Goal: Task Accomplishment & Management: Manage account settings

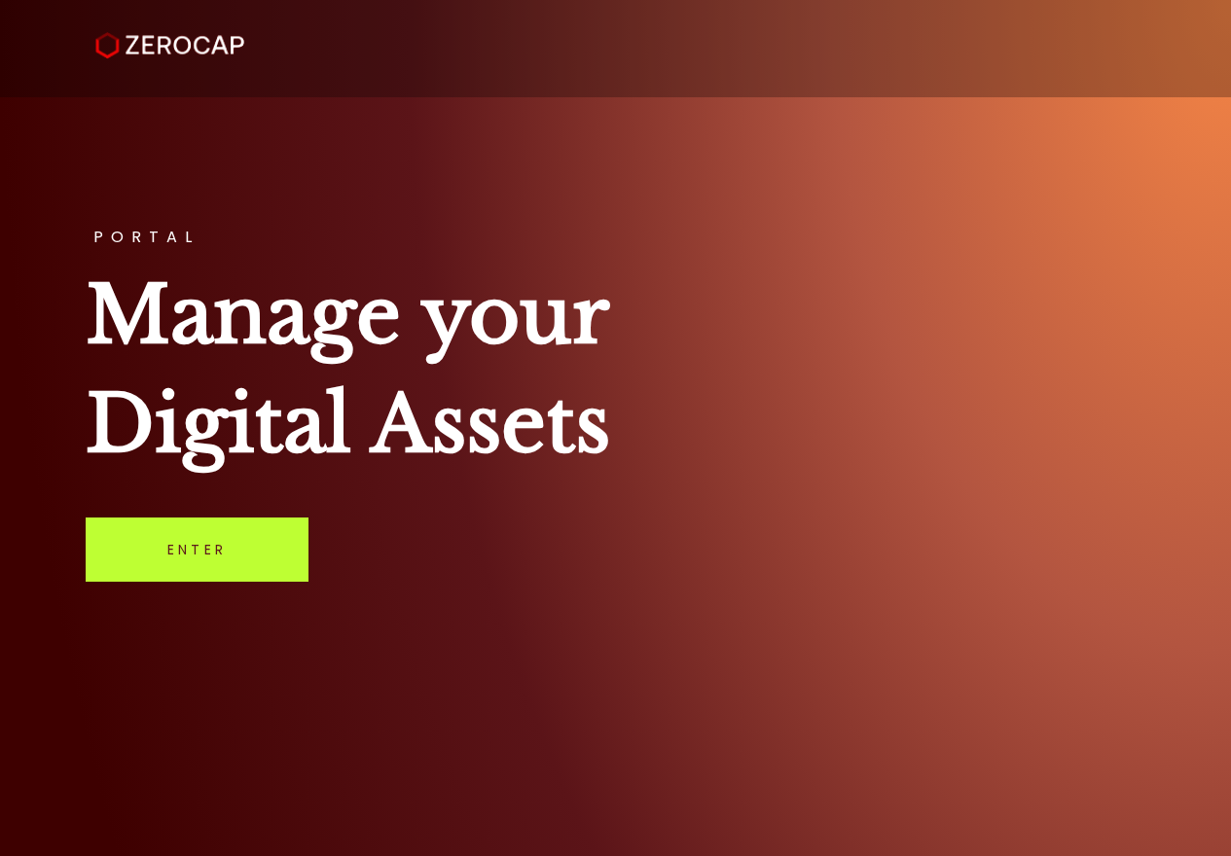
click at [209, 551] on link "Enter" at bounding box center [197, 550] width 223 height 64
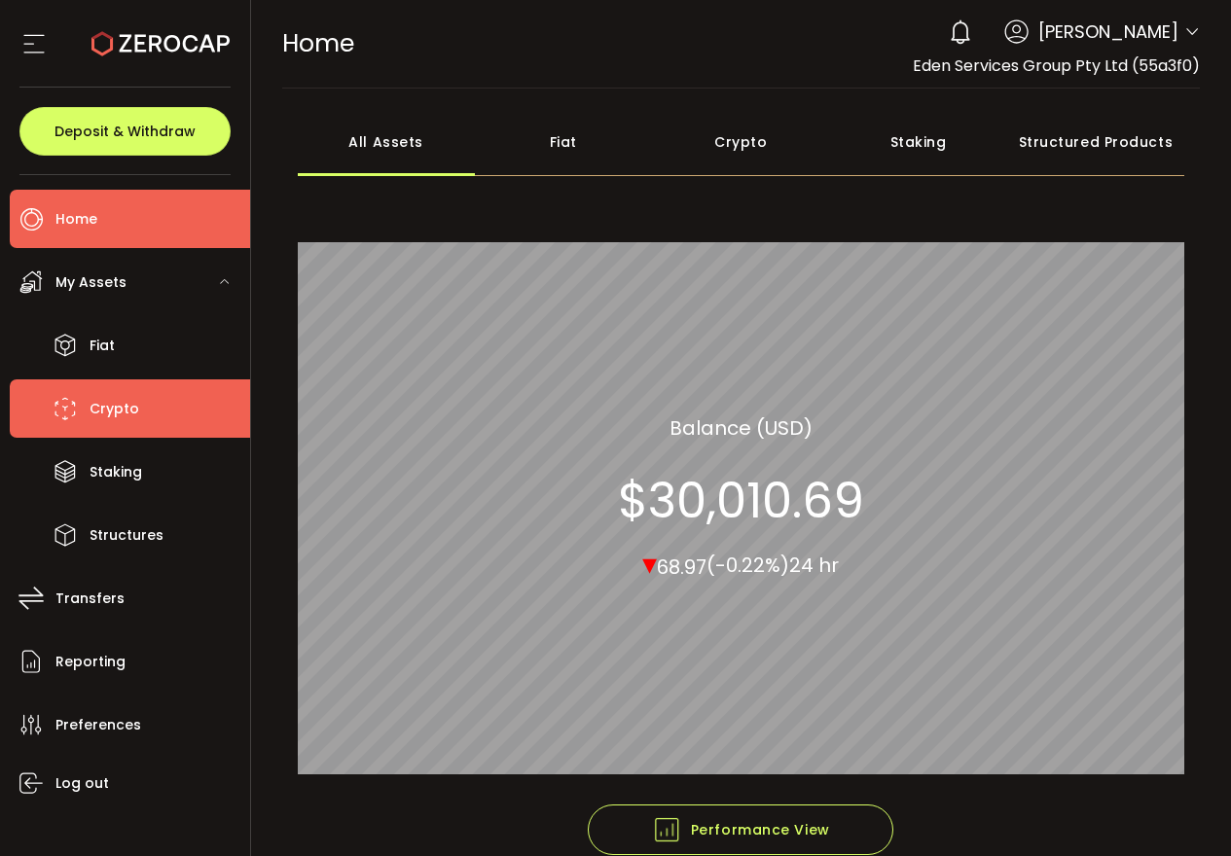
click at [120, 405] on span "Crypto" at bounding box center [115, 409] width 50 height 28
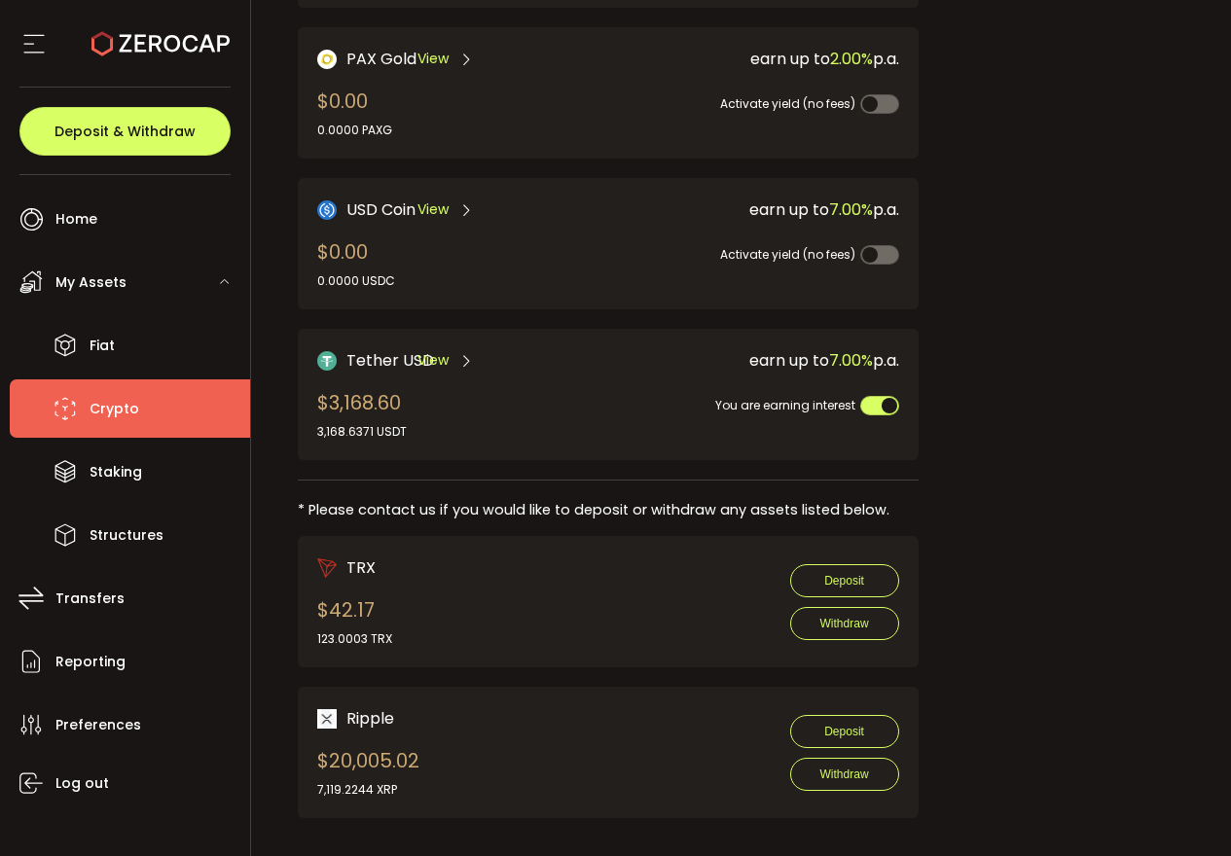
scroll to position [611, 0]
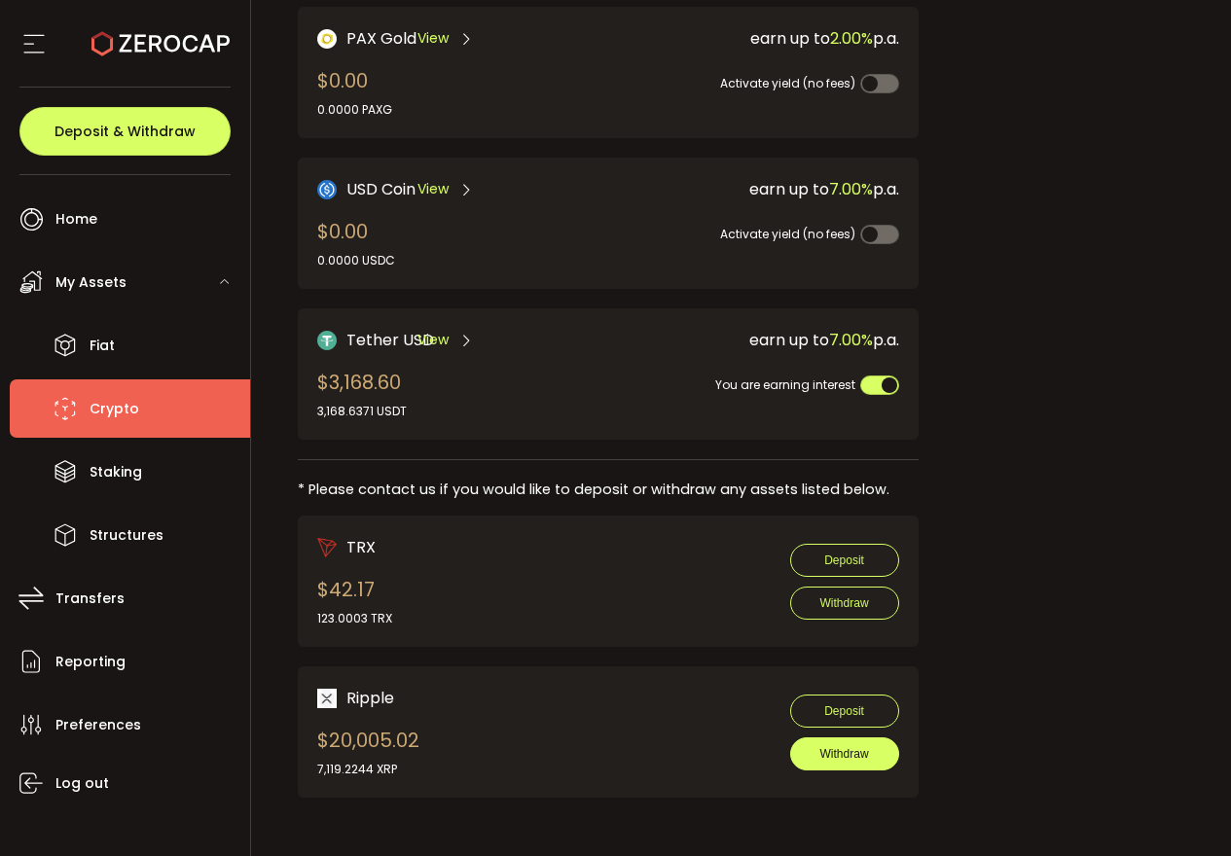
click at [853, 750] on span "Withdraw" at bounding box center [844, 754] width 49 height 14
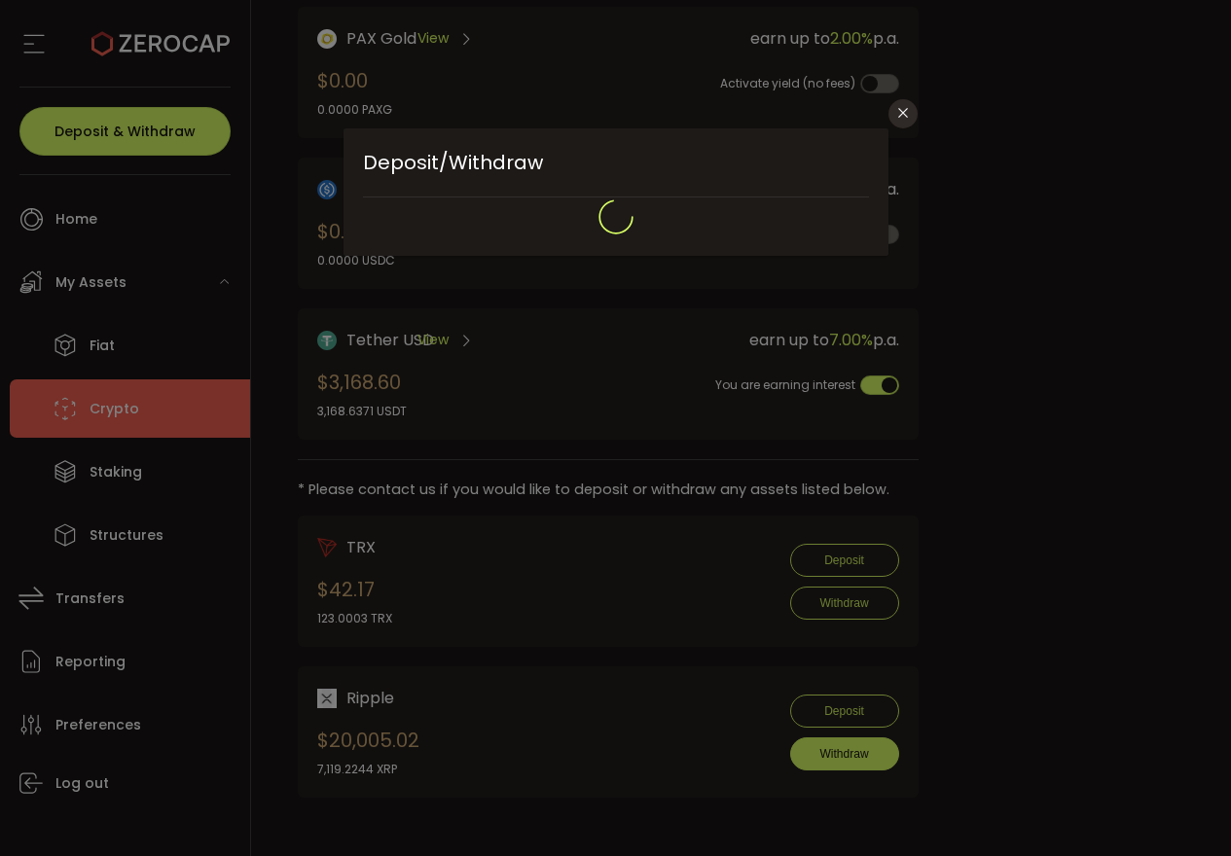
type input "**********"
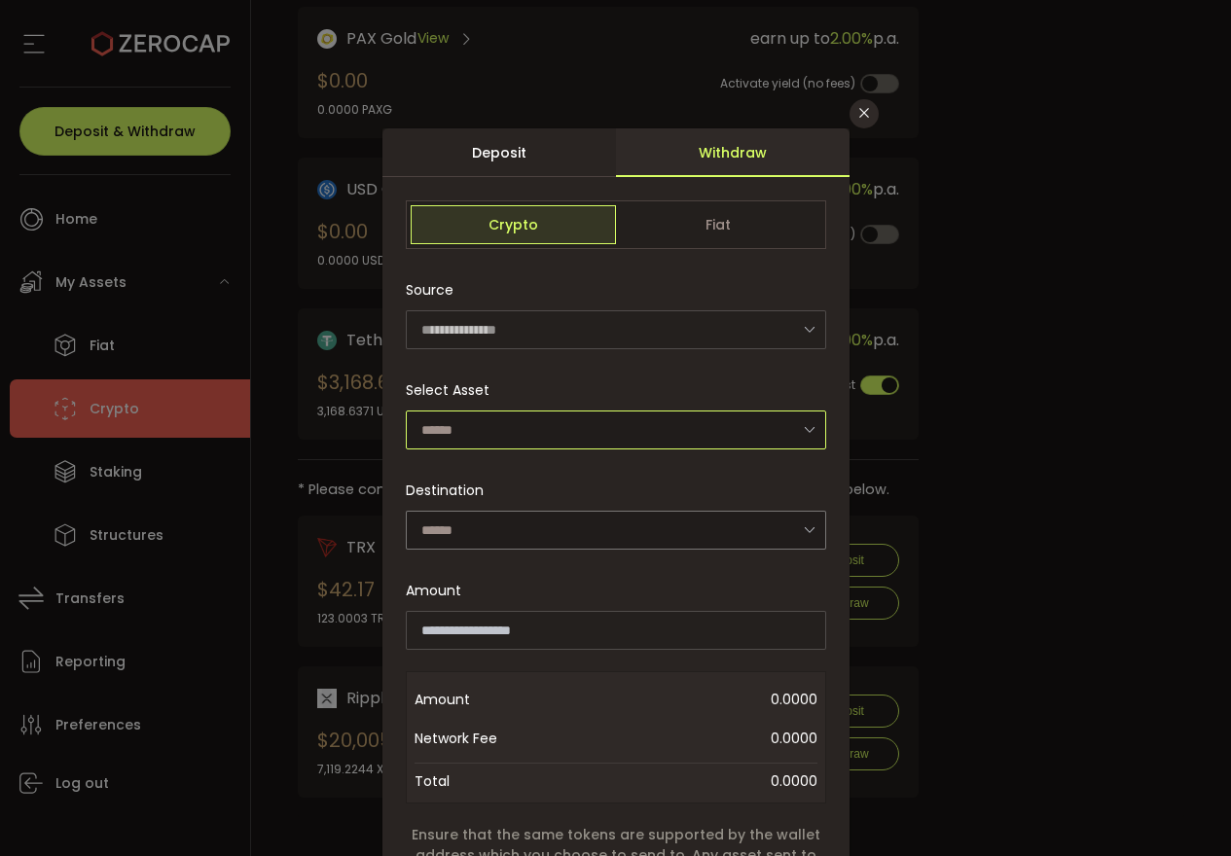
click at [742, 420] on input "dialog" at bounding box center [616, 430] width 420 height 39
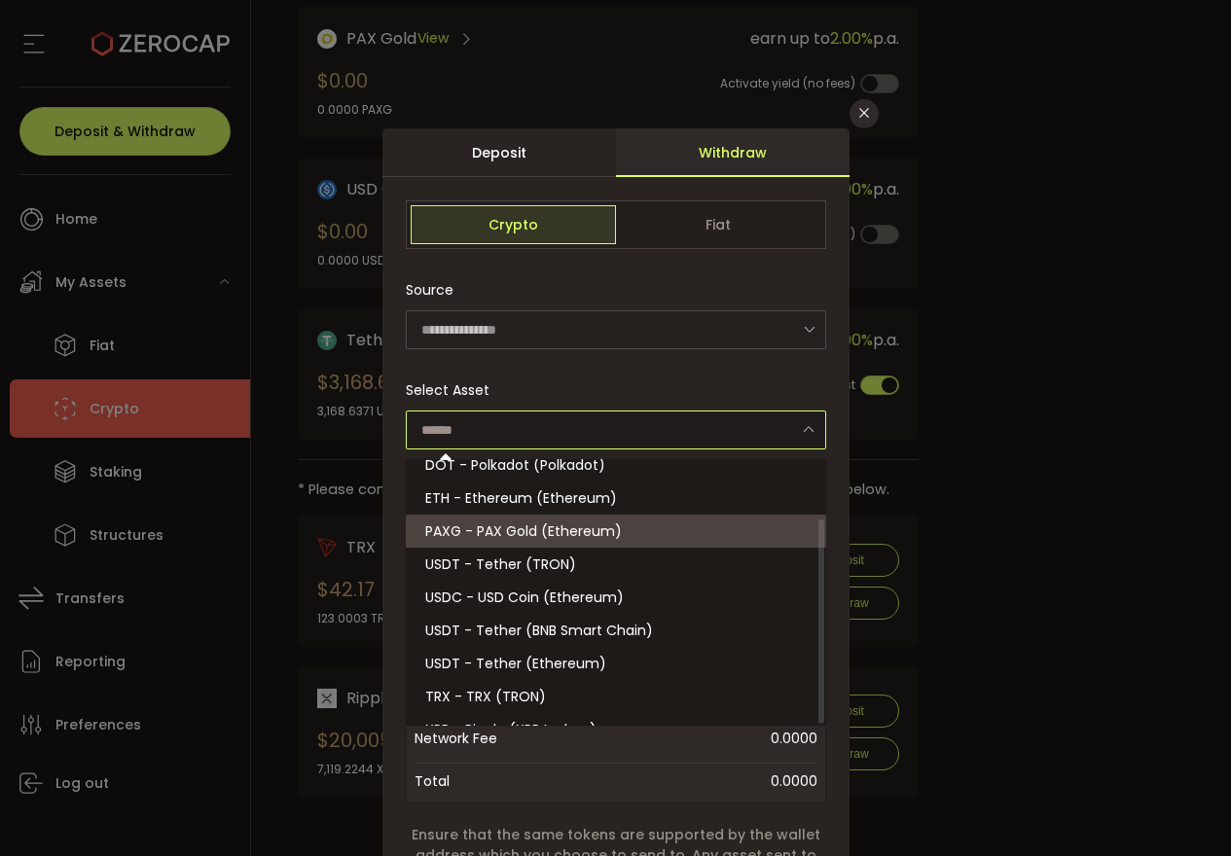
scroll to position [76, 0]
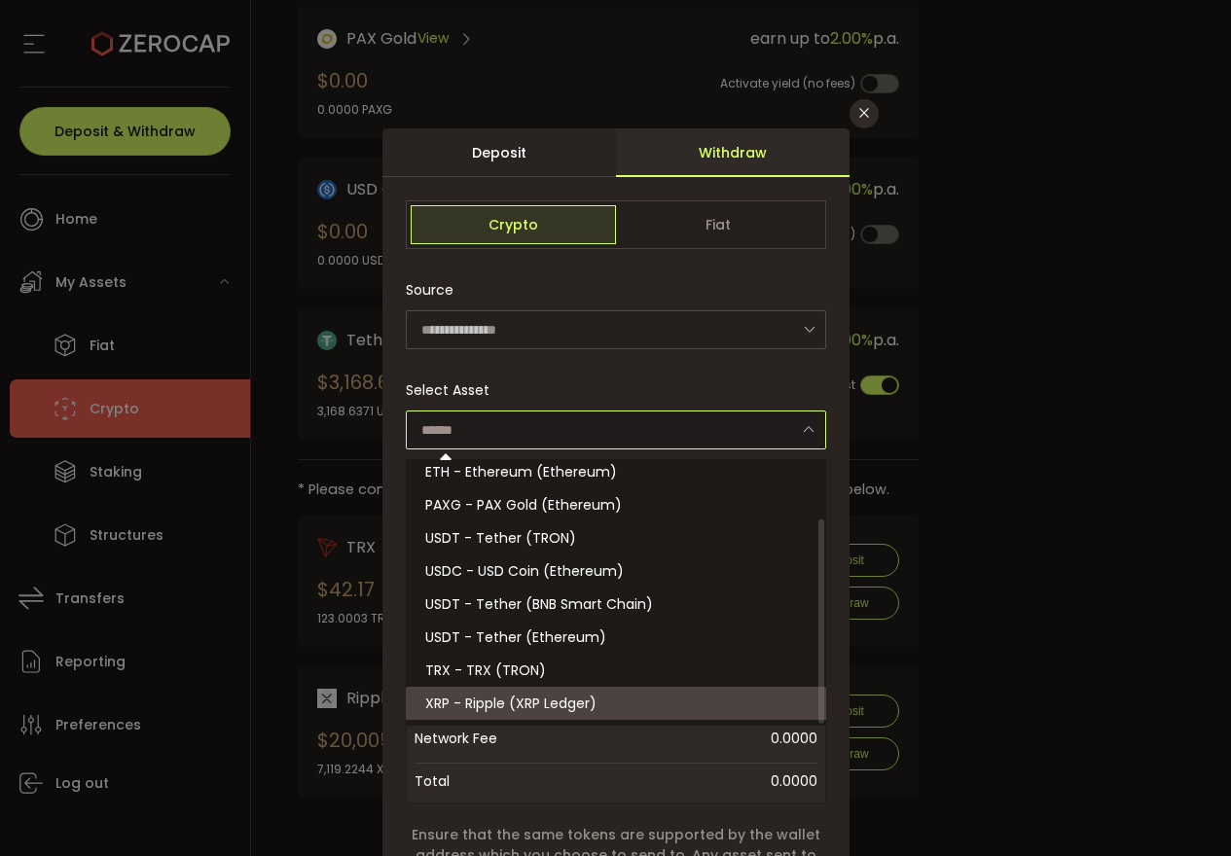
click at [564, 701] on span "XRP - Ripple (XRP Ledger)" at bounding box center [510, 703] width 171 height 19
type input "**********"
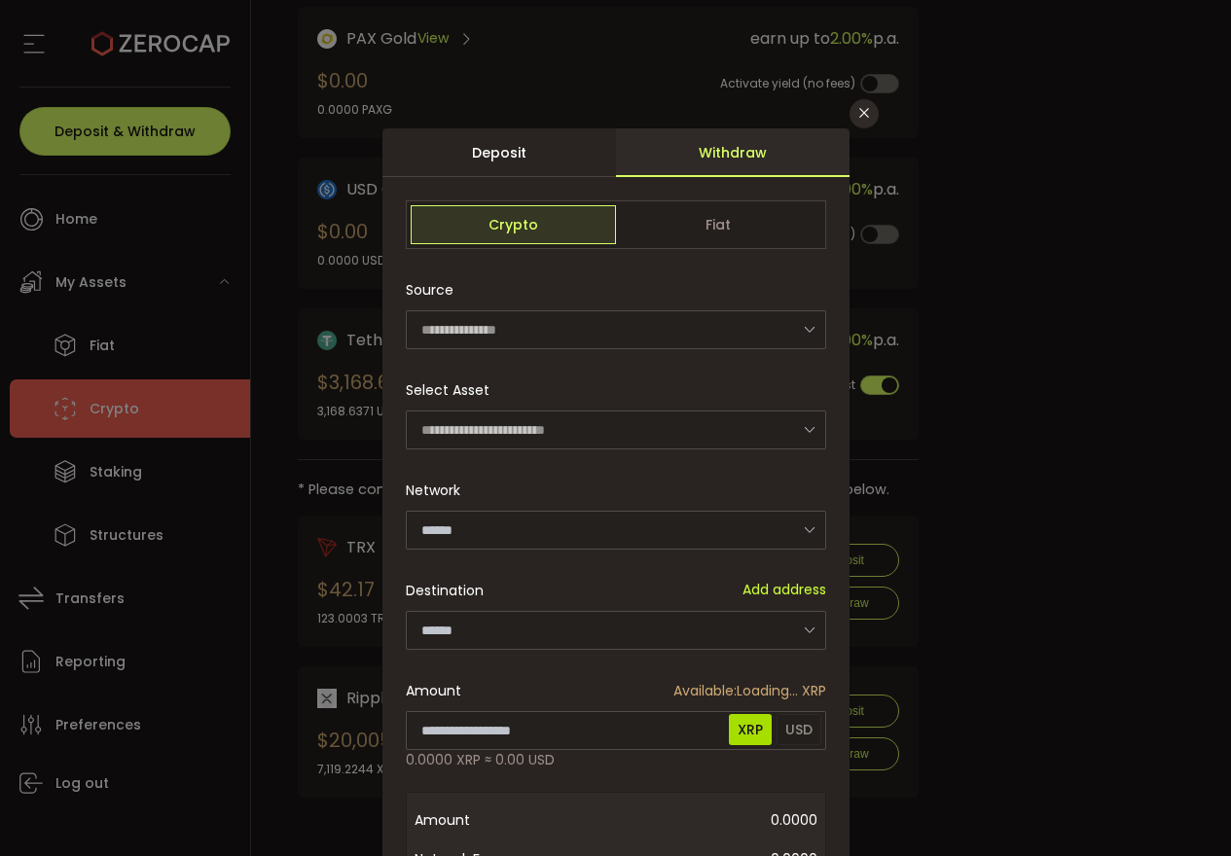
type input "**********"
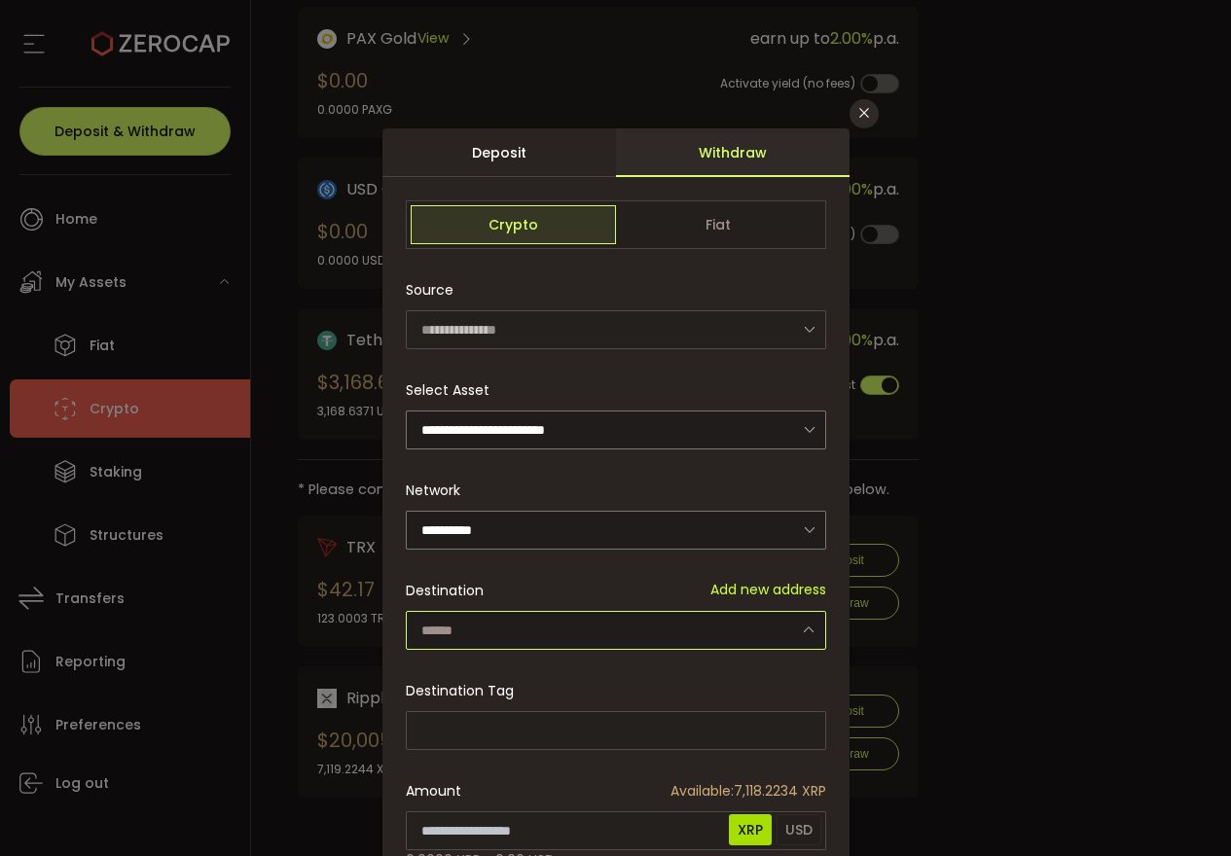
click at [531, 633] on input "dialog" at bounding box center [616, 630] width 420 height 39
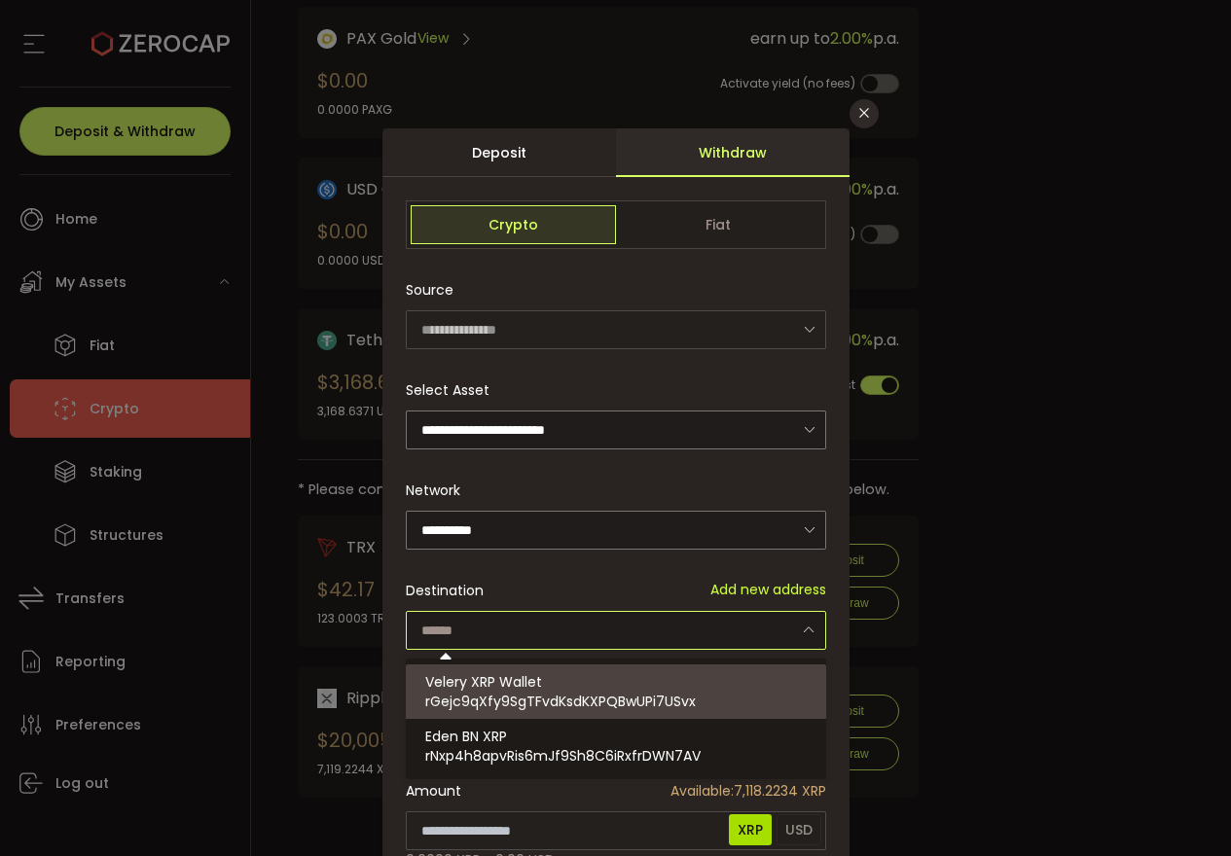
click at [504, 686] on span "Velery XRP Wallet" at bounding box center [483, 682] width 117 height 19
type input "**********"
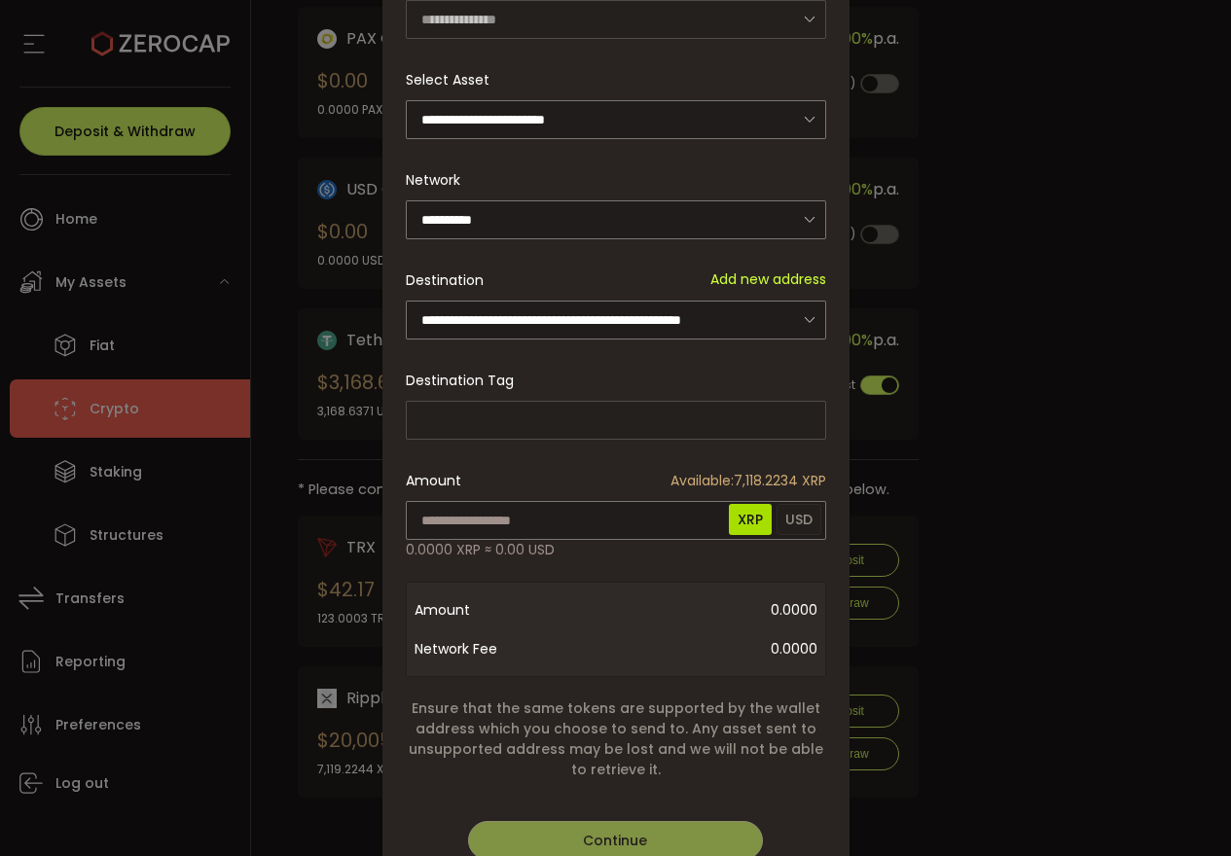
scroll to position [313, 0]
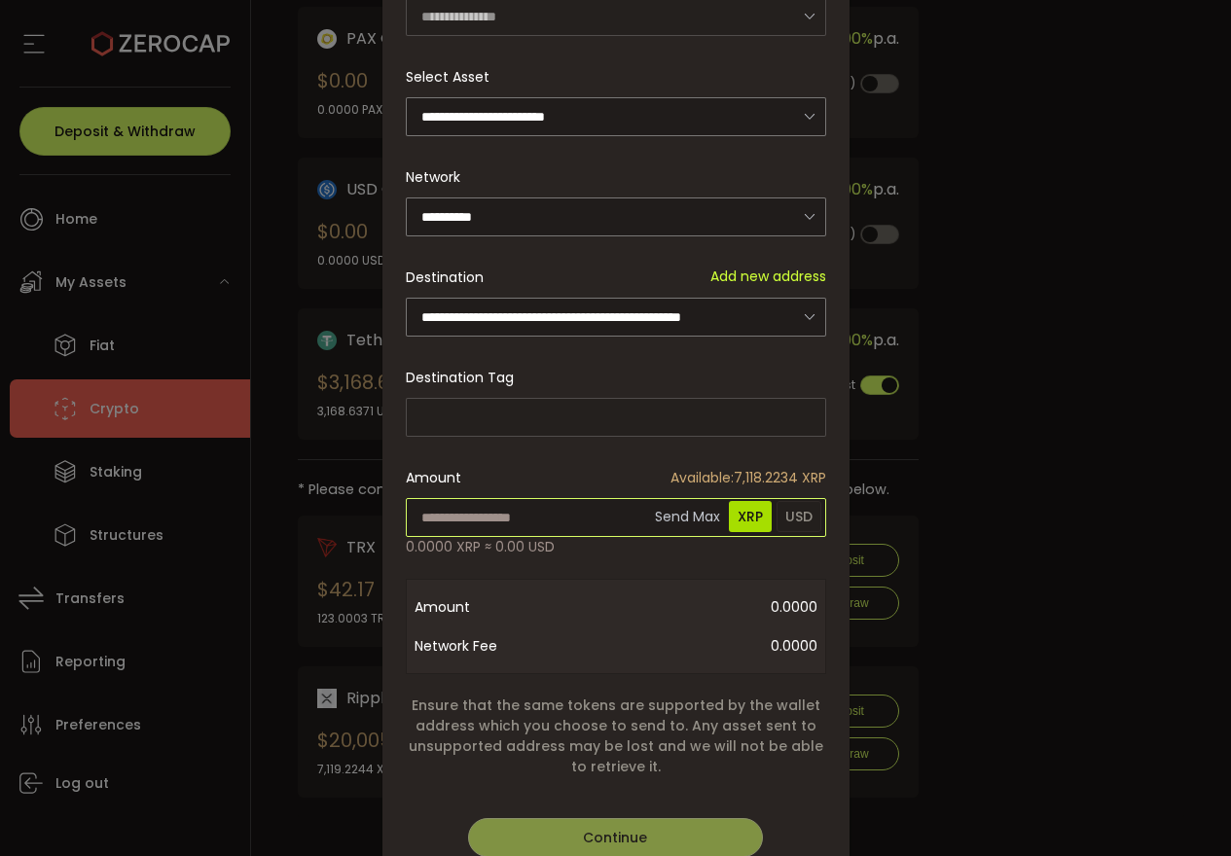
click at [562, 518] on input "dialog" at bounding box center [616, 517] width 420 height 39
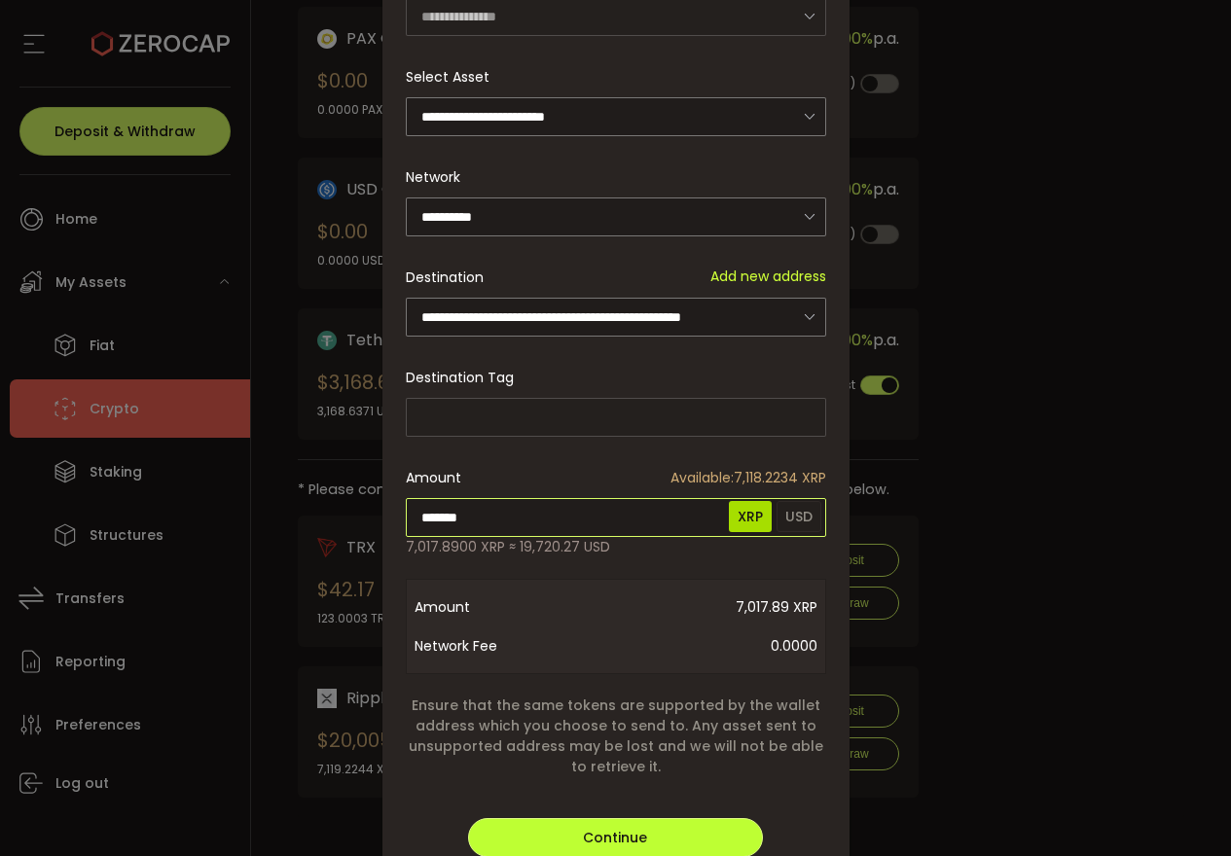
type input "*******"
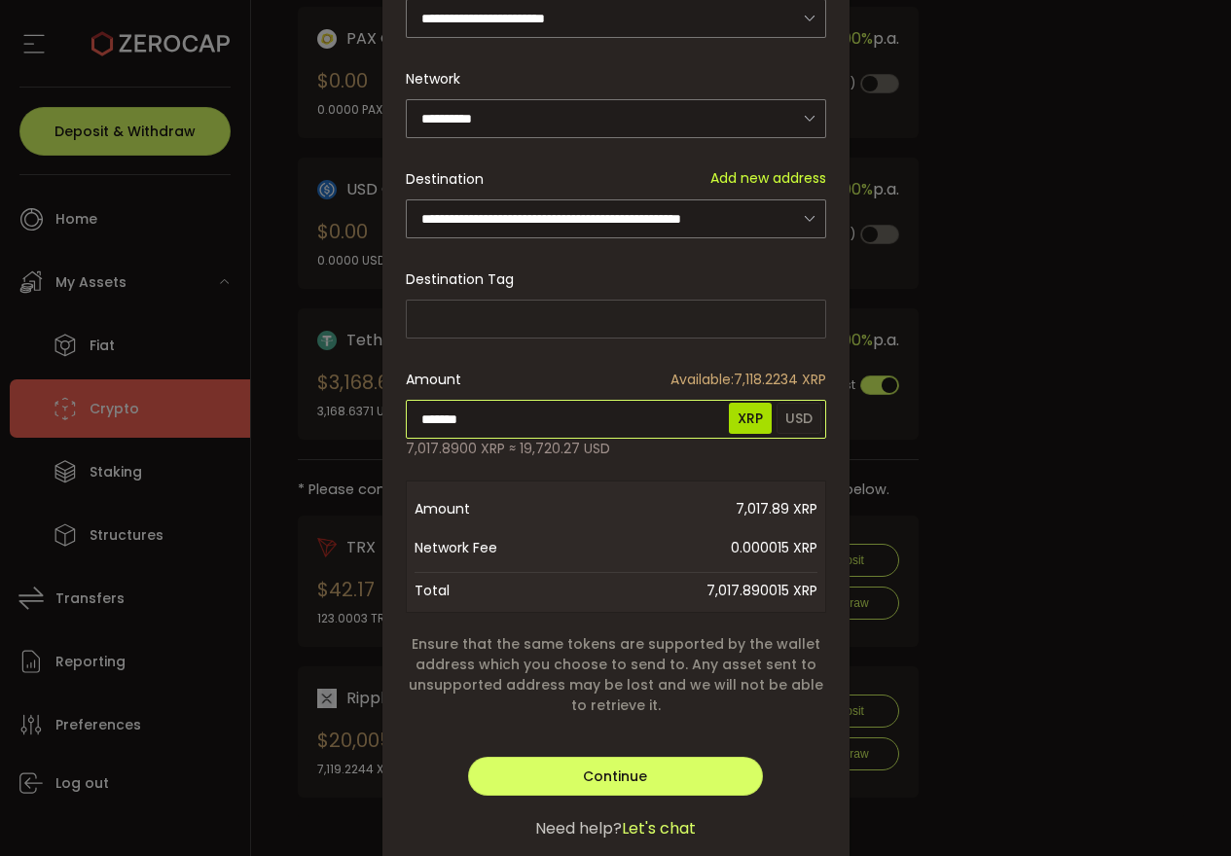
scroll to position [472, 0]
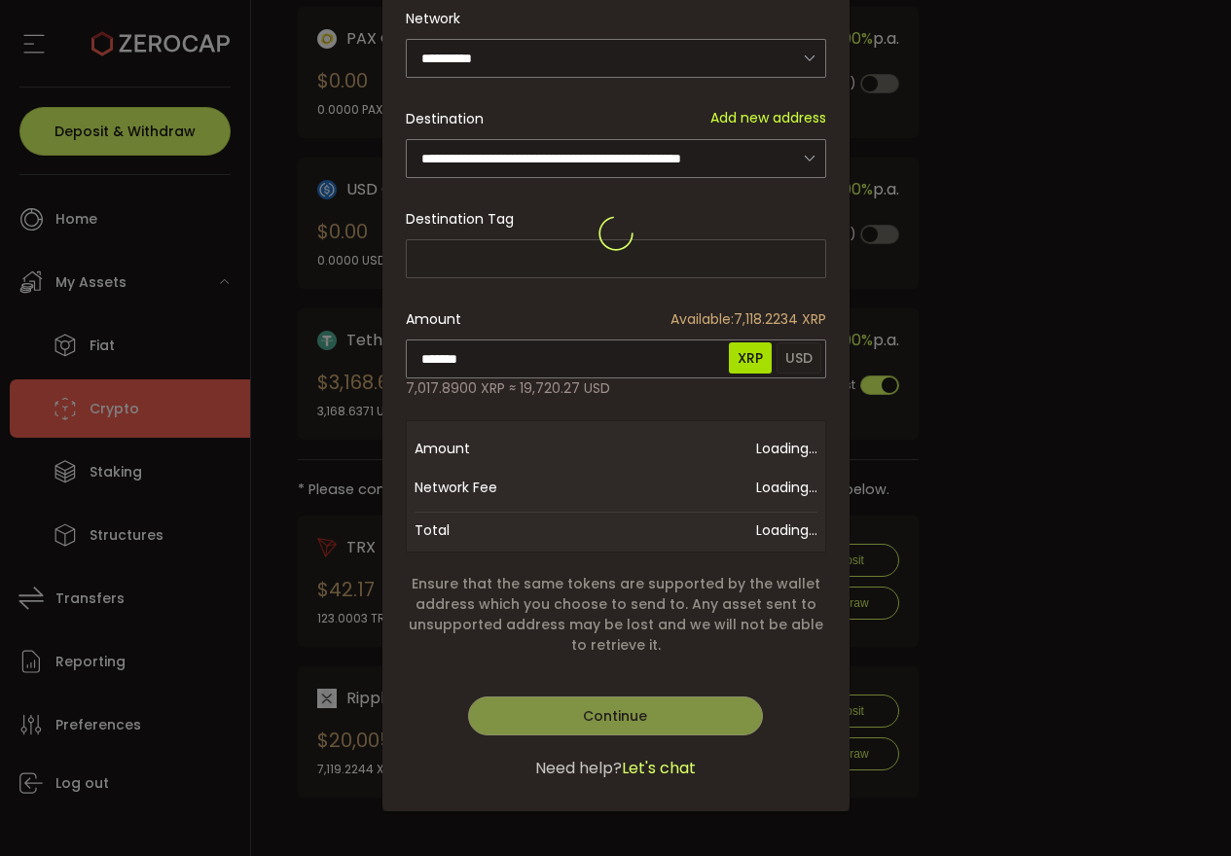
click at [685, 714] on div "**********" at bounding box center [615, 233] width 467 height 1155
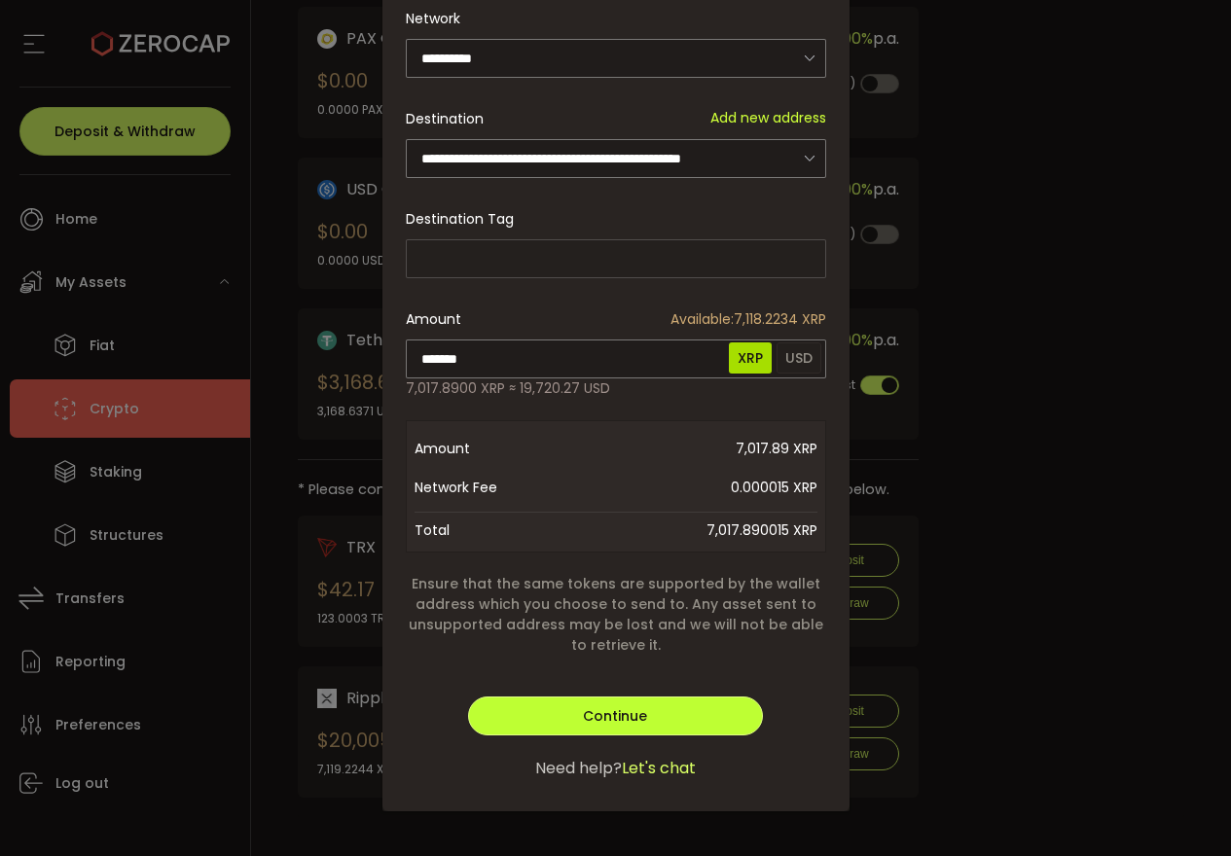
click at [685, 714] on button "Continue" at bounding box center [615, 716] width 294 height 39
click at [690, 719] on button "Verify" at bounding box center [615, 716] width 294 height 39
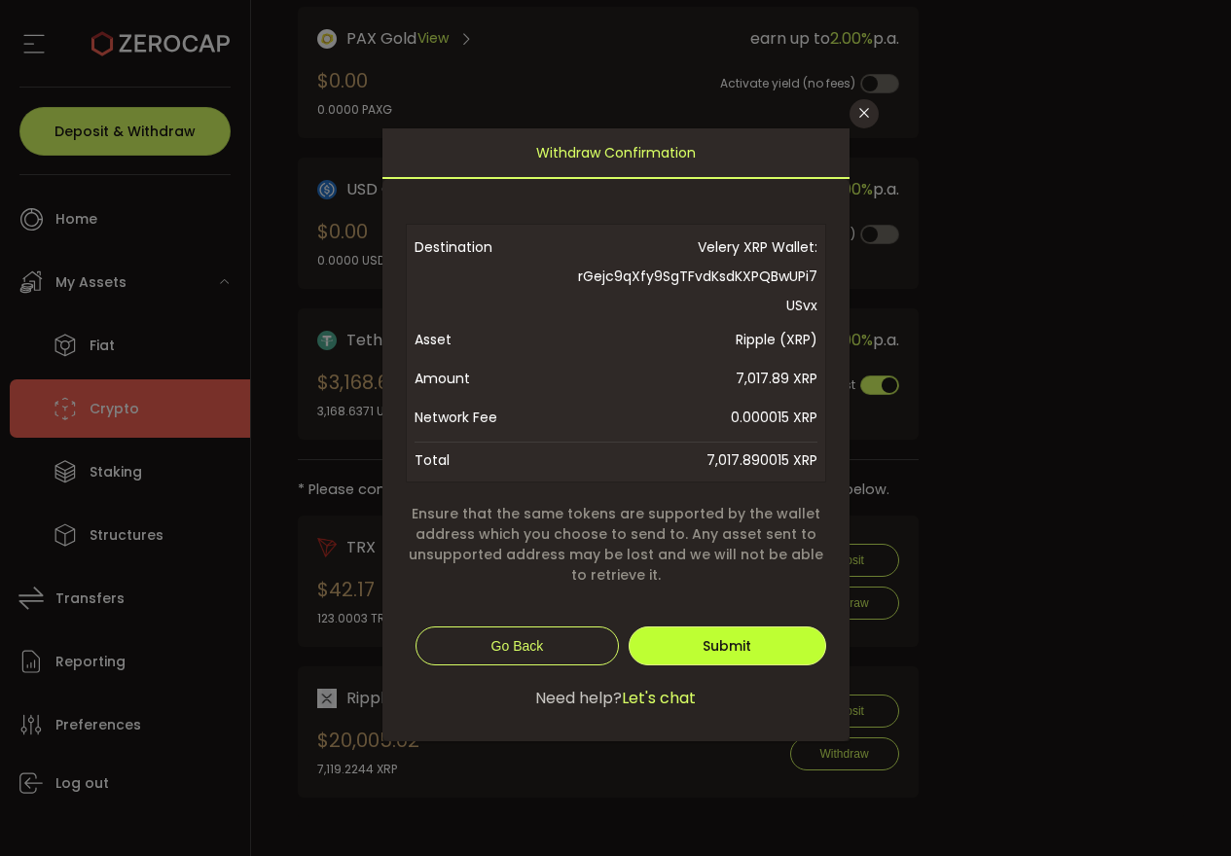
click at [716, 640] on span "Submit" at bounding box center [727, 645] width 49 height 19
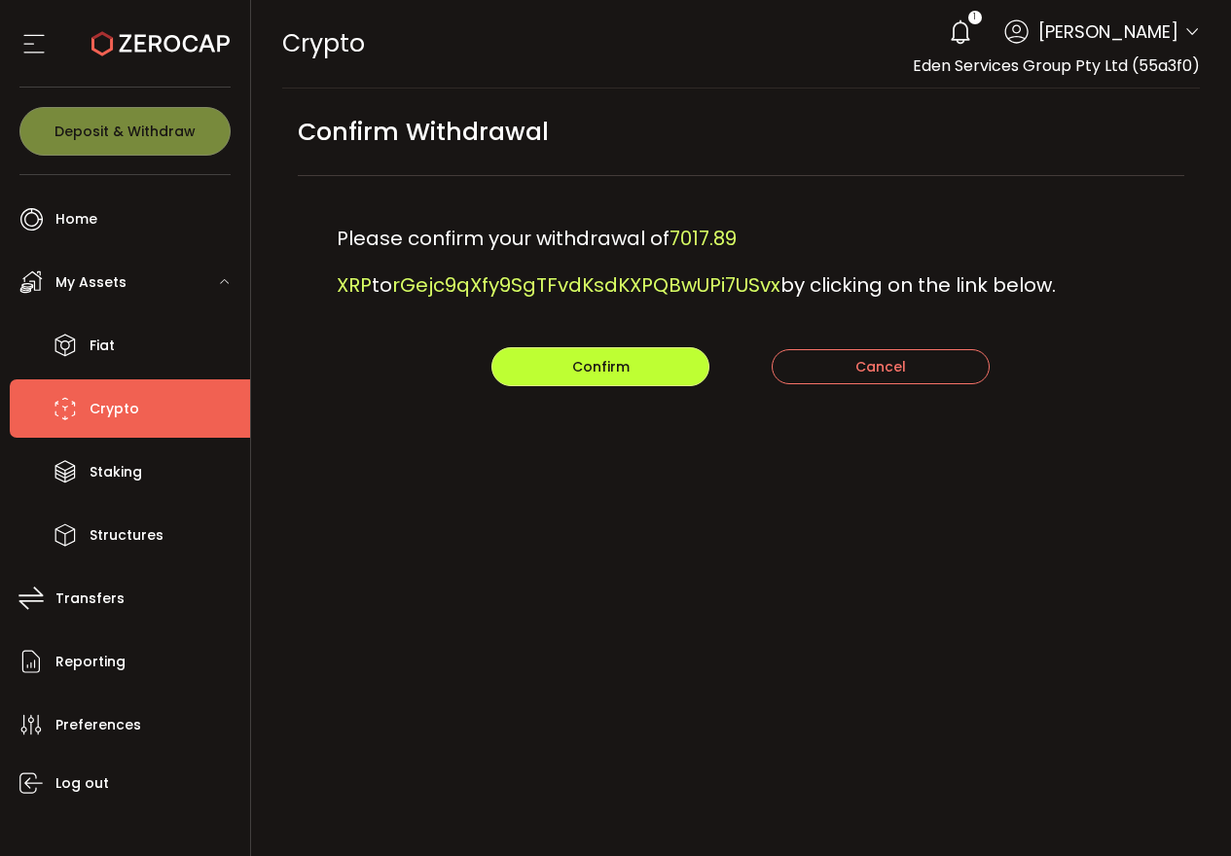
click at [647, 371] on button "Confirm" at bounding box center [600, 366] width 218 height 39
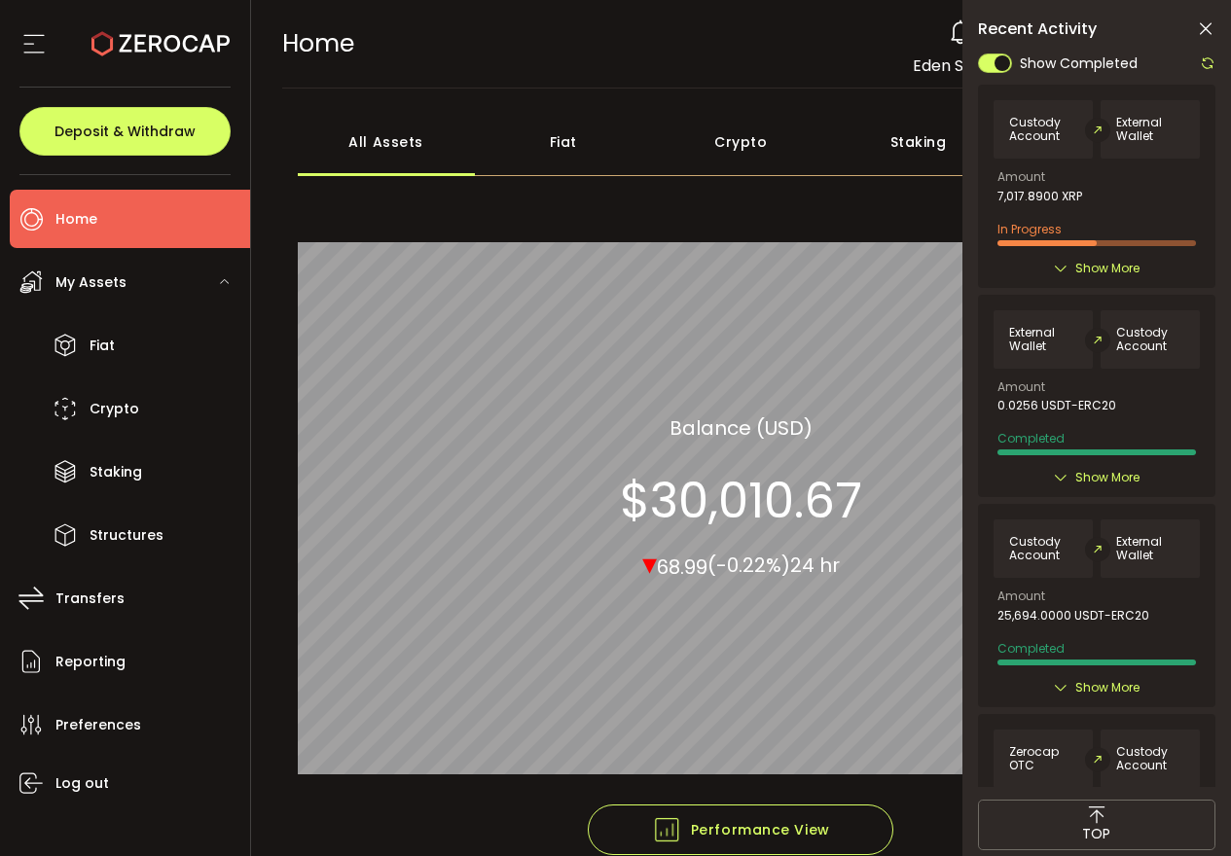
click at [1066, 273] on icon at bounding box center [1061, 269] width 16 height 16
click at [1082, 270] on span "Show More" at bounding box center [1107, 268] width 64 height 19
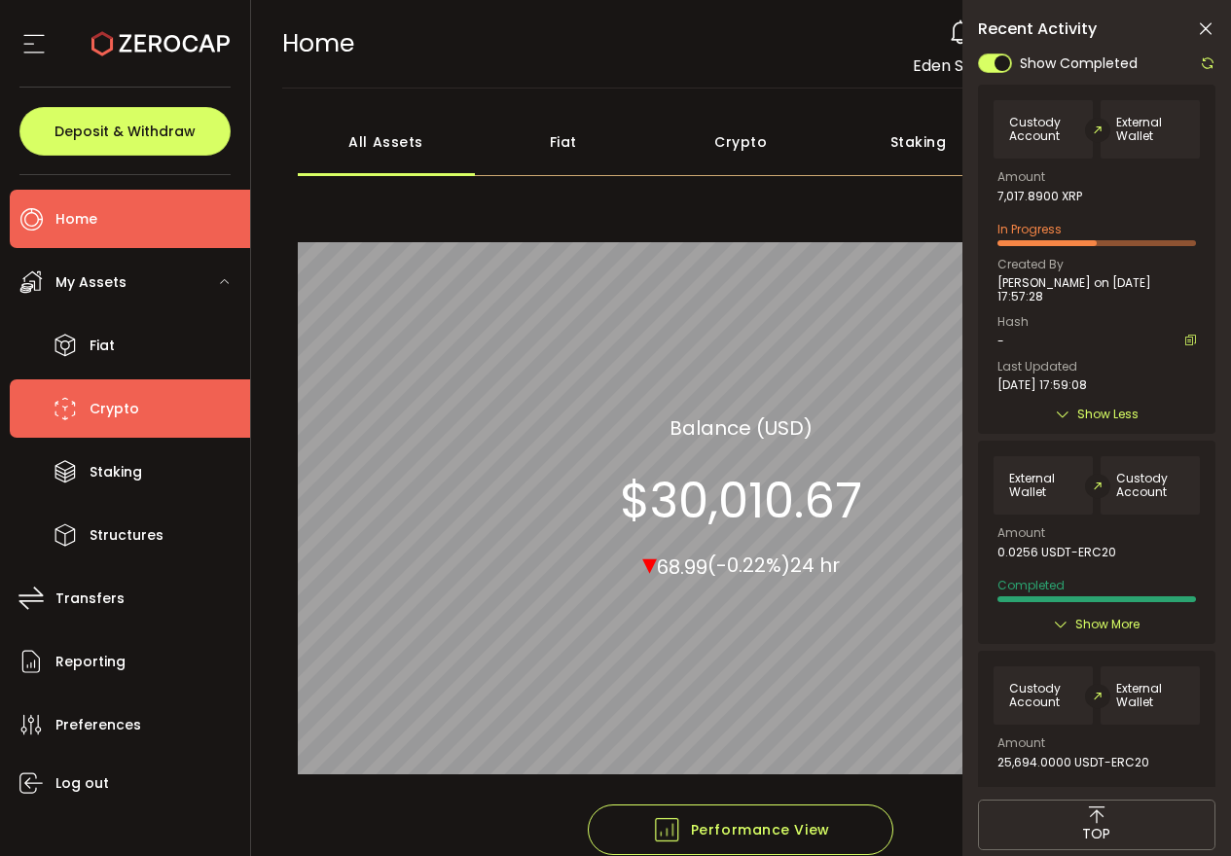
click at [109, 410] on span "Crypto" at bounding box center [115, 409] width 50 height 28
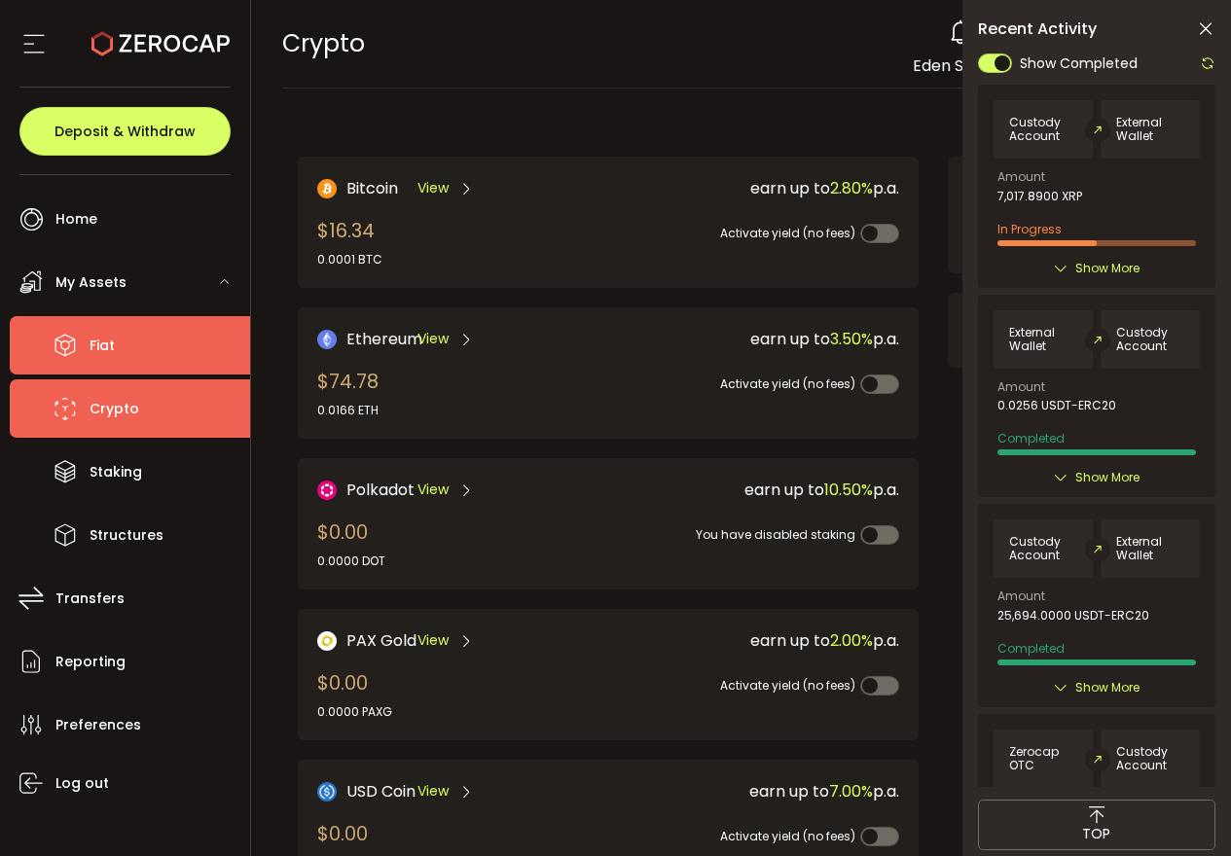
click at [125, 358] on li "Fiat" at bounding box center [130, 345] width 240 height 58
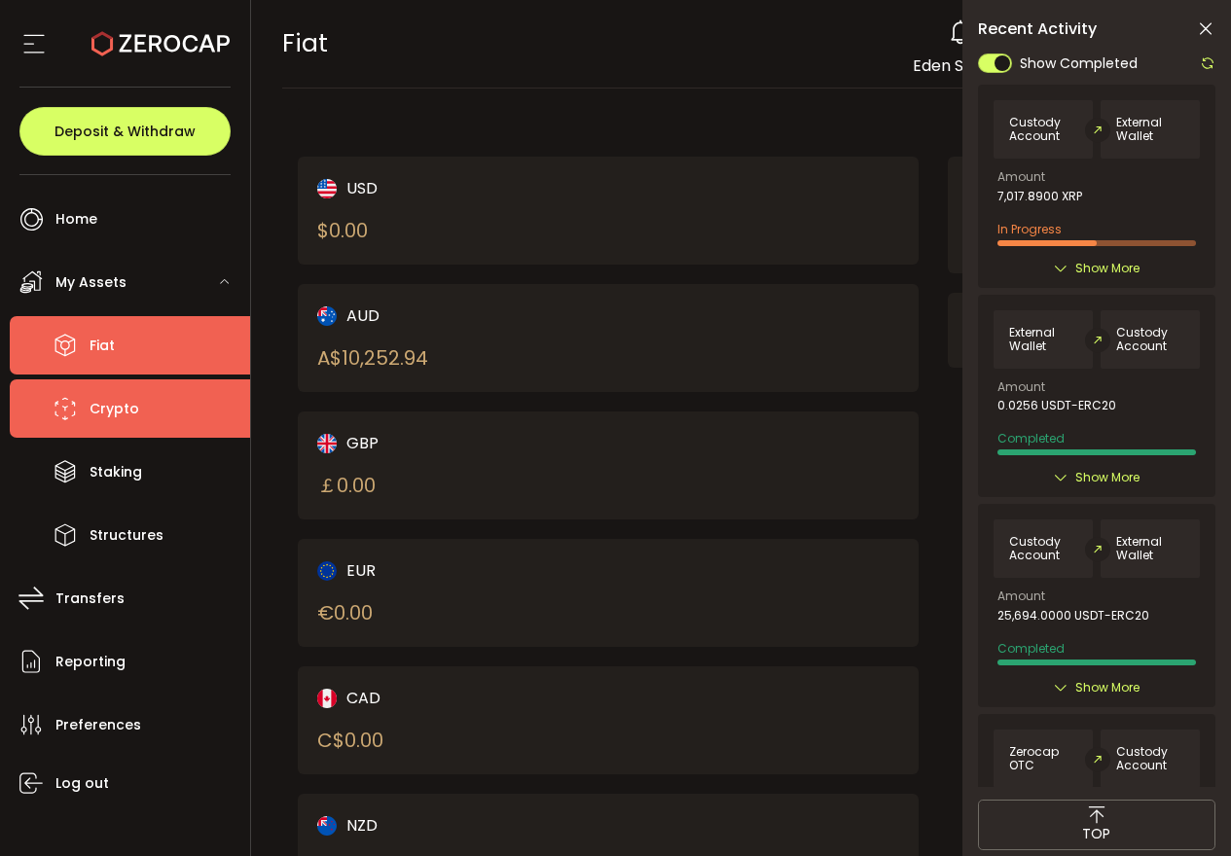
click at [150, 403] on li "Crypto" at bounding box center [130, 409] width 240 height 58
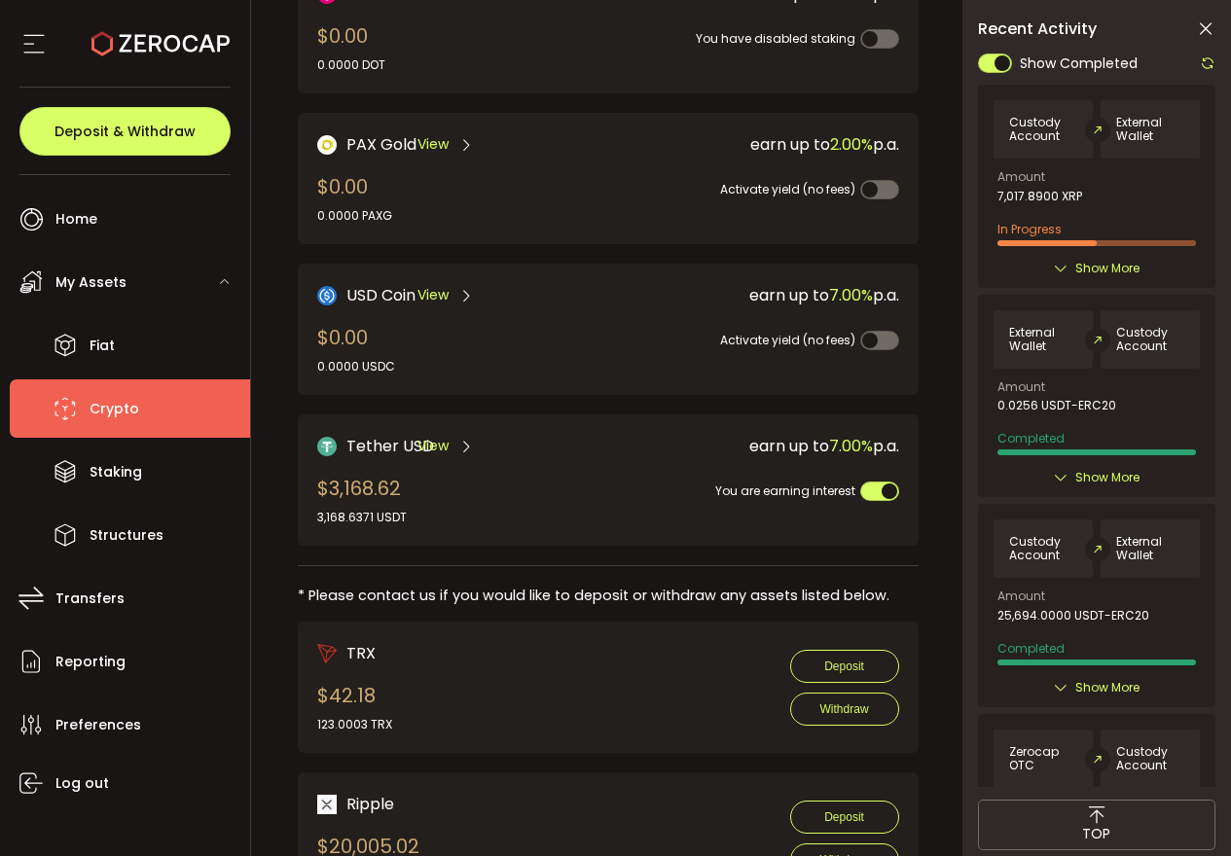
scroll to position [611, 0]
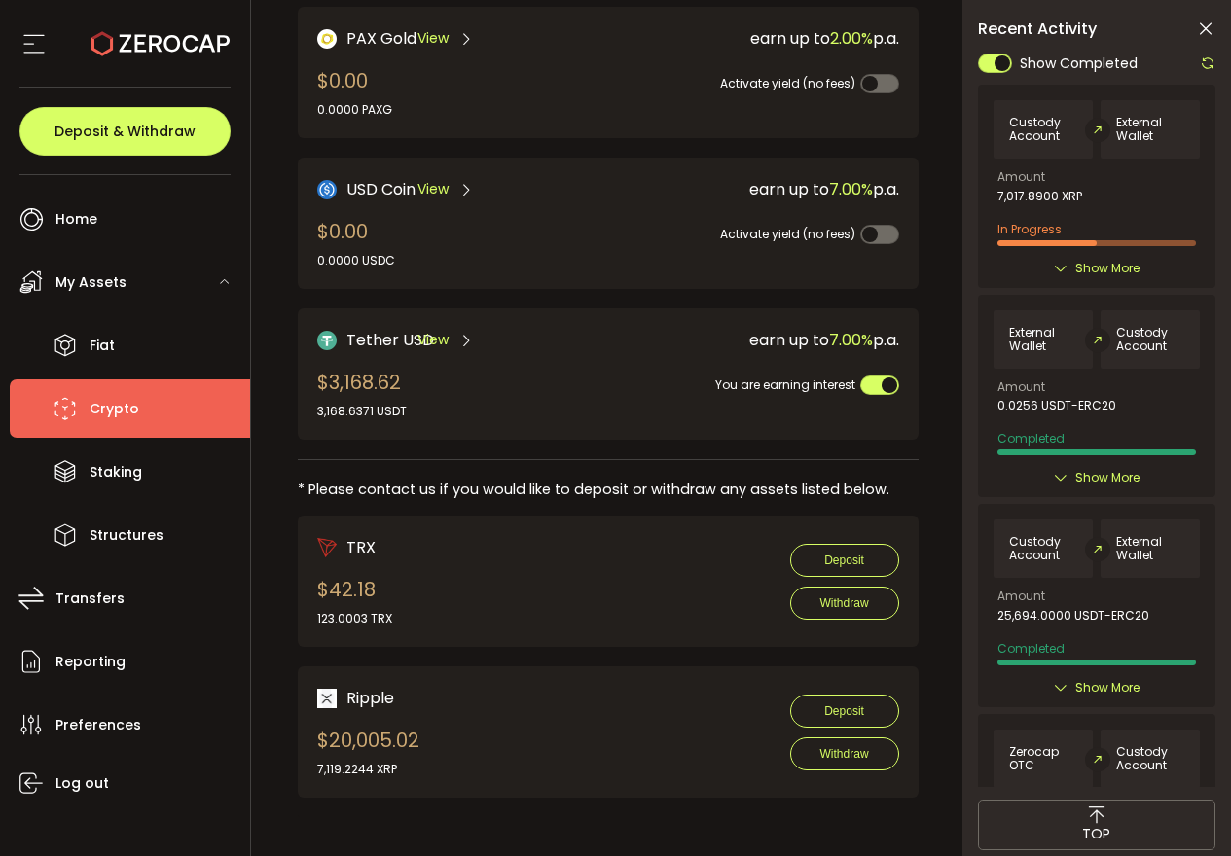
click at [128, 285] on div "My Assets" at bounding box center [130, 282] width 240 height 58
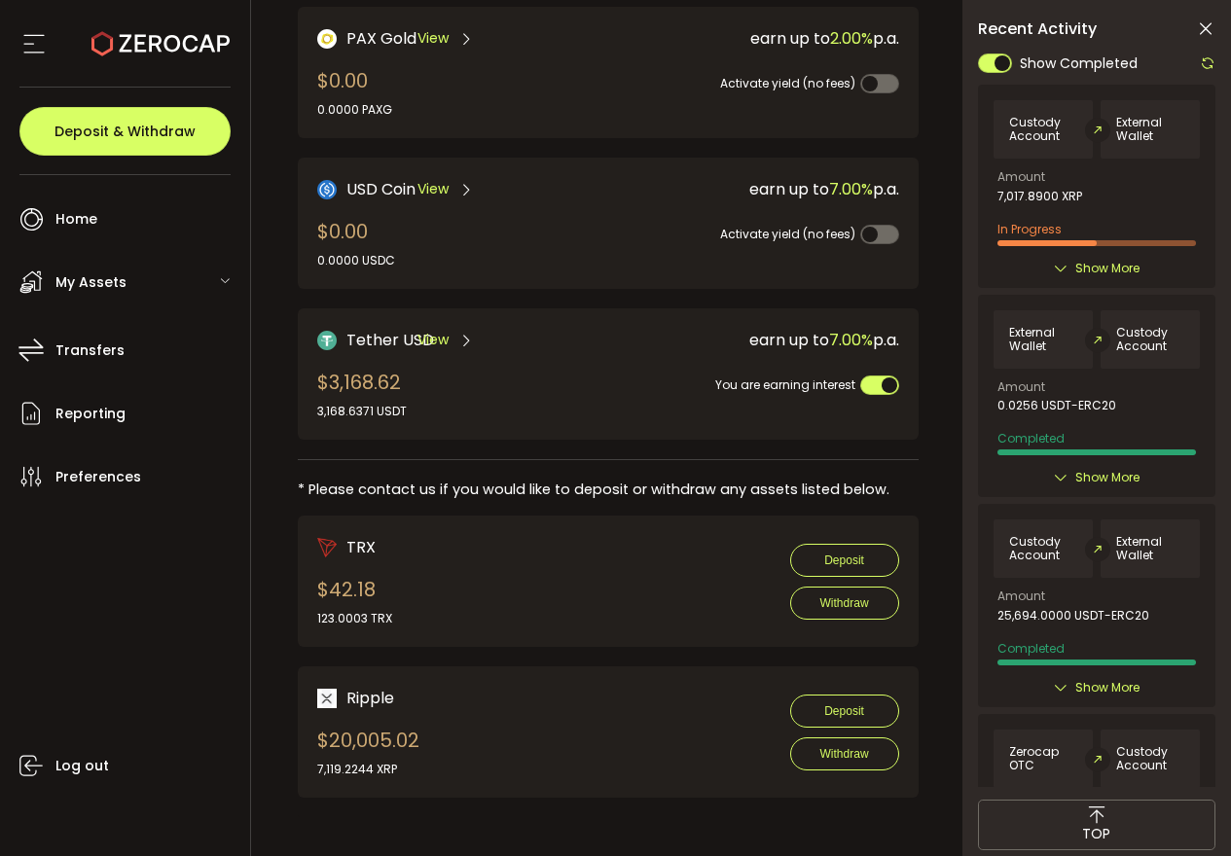
click at [105, 284] on span "My Assets" at bounding box center [90, 283] width 71 height 28
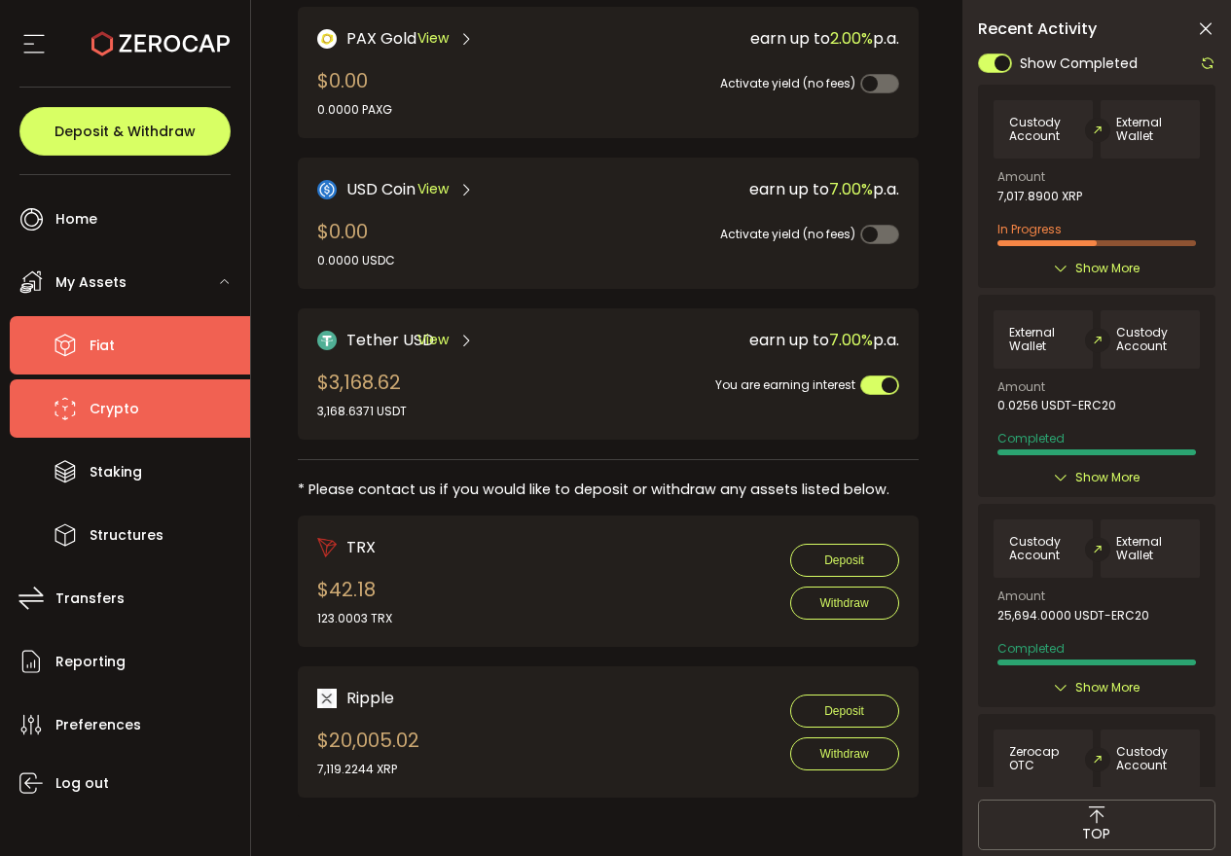
click at [107, 348] on span "Fiat" at bounding box center [102, 346] width 25 height 28
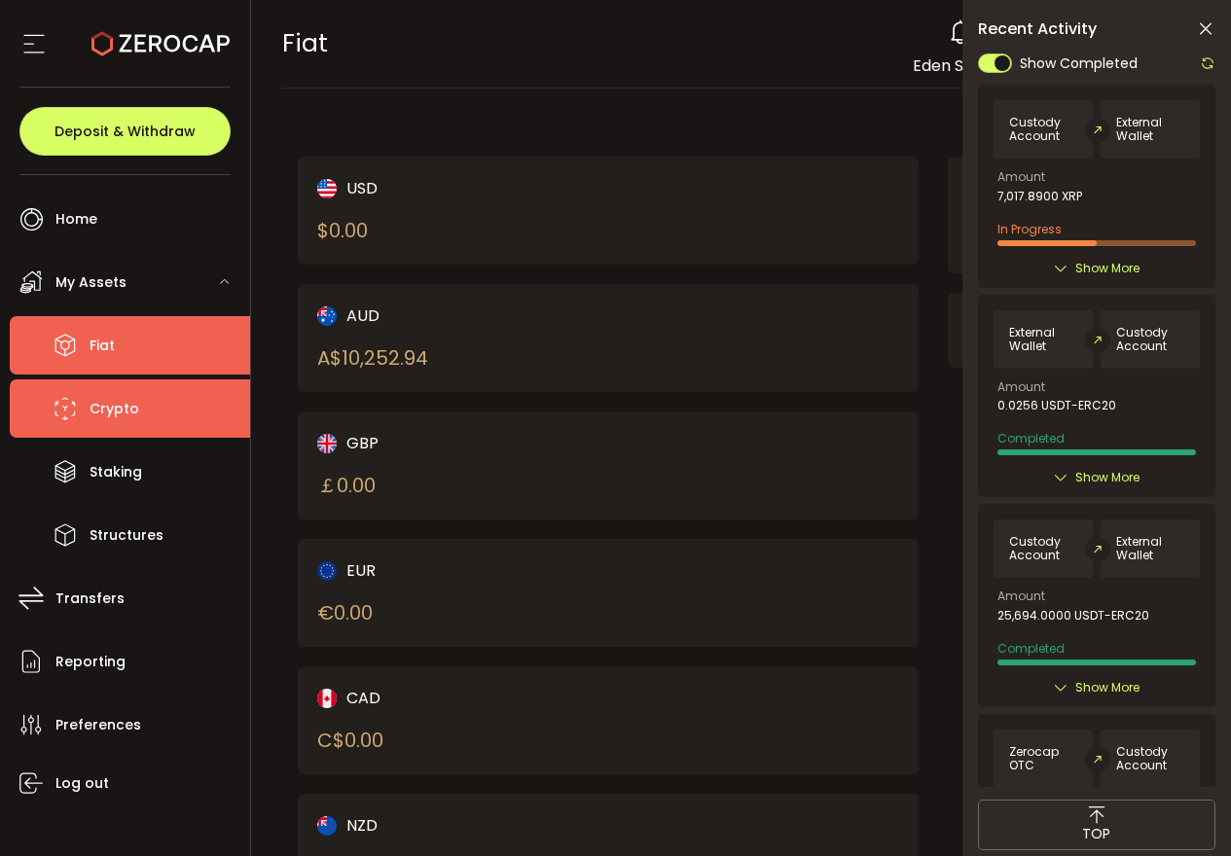
click at [122, 403] on span "Crypto" at bounding box center [115, 409] width 50 height 28
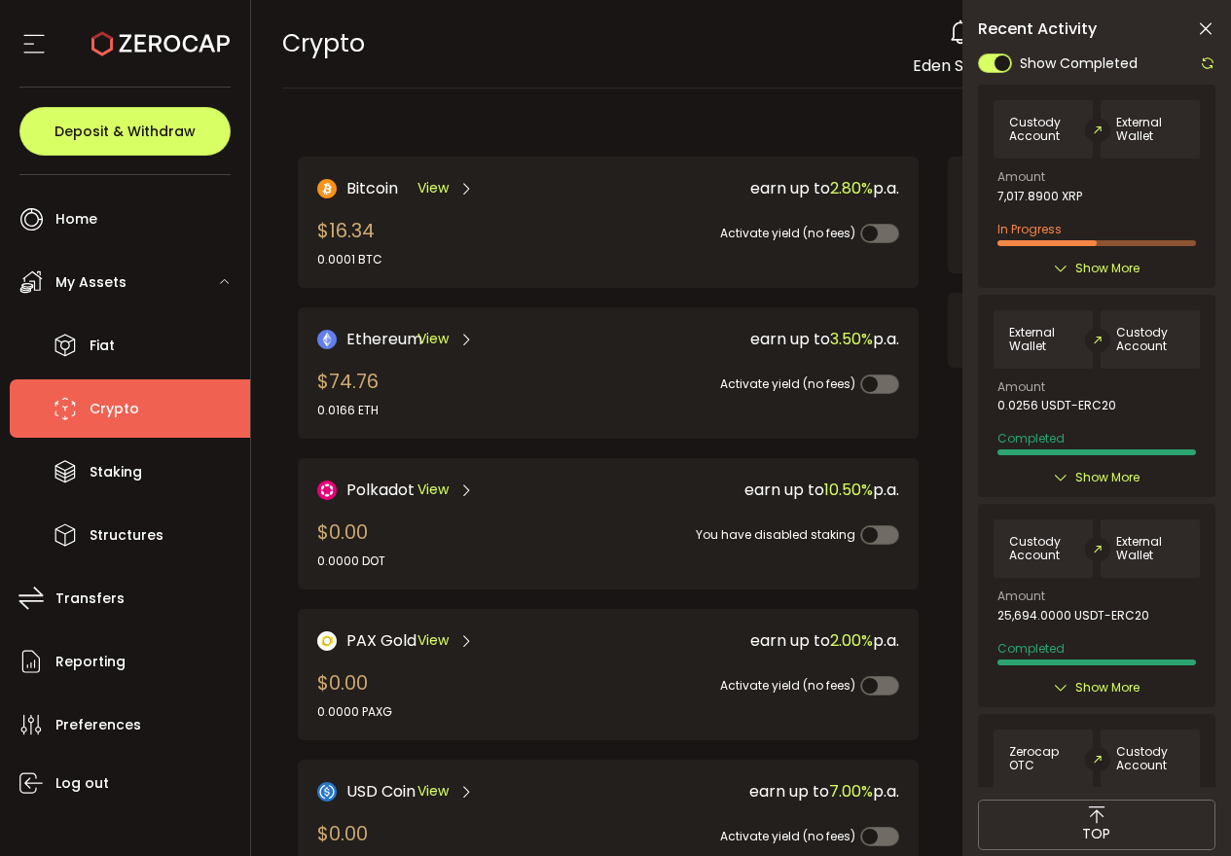
click at [1212, 63] on icon at bounding box center [1208, 63] width 16 height 16
click at [1094, 269] on span "Show More" at bounding box center [1107, 268] width 64 height 19
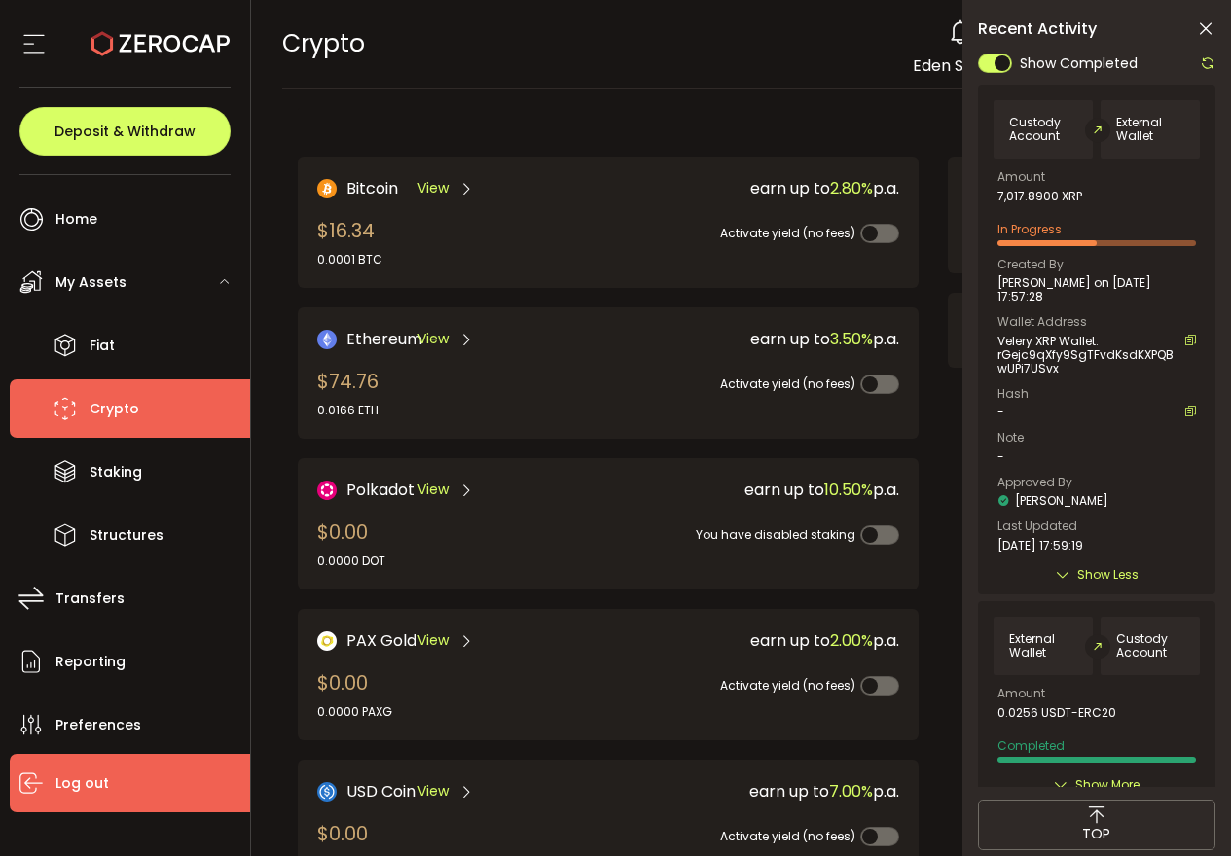
click at [100, 788] on span "Log out" at bounding box center [82, 784] width 54 height 28
